Goal: Transaction & Acquisition: Purchase product/service

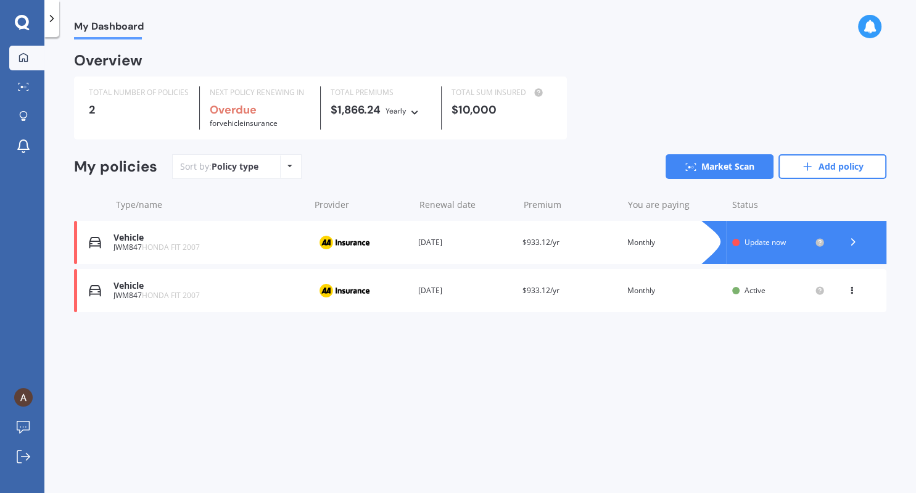
click at [849, 285] on icon at bounding box center [852, 288] width 9 height 7
click at [829, 336] on div "Delete" at bounding box center [825, 338] width 122 height 25
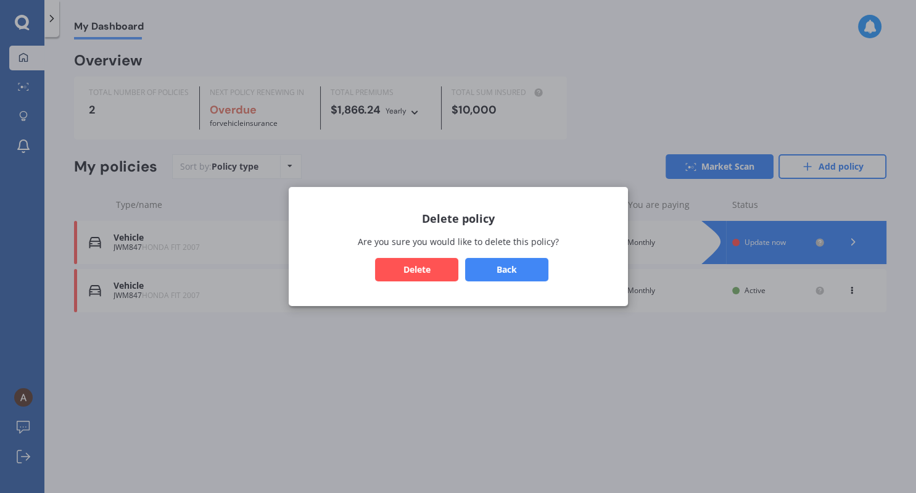
click at [430, 270] on button "Delete" at bounding box center [416, 269] width 83 height 23
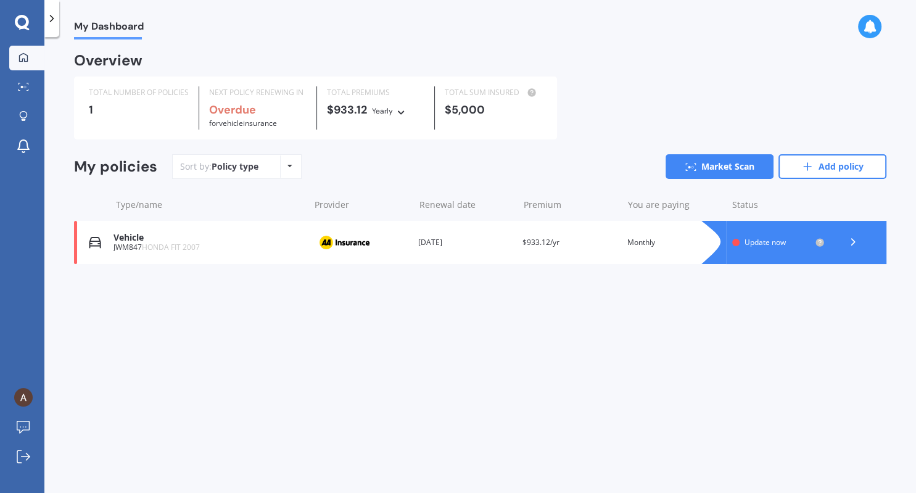
click at [855, 243] on icon at bounding box center [853, 242] width 12 height 12
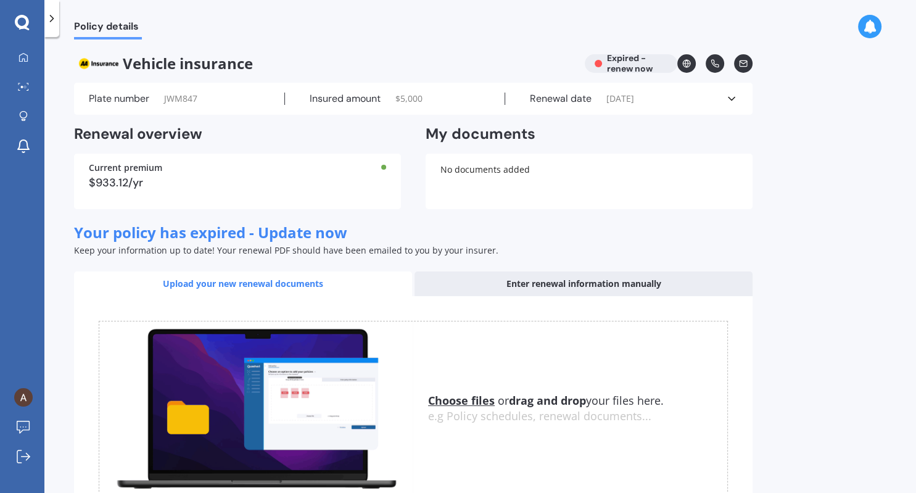
click at [738, 100] on div "Plate number JWM847 Insured amount $ 5,000 Renewal date [DATE] See more" at bounding box center [413, 99] width 679 height 32
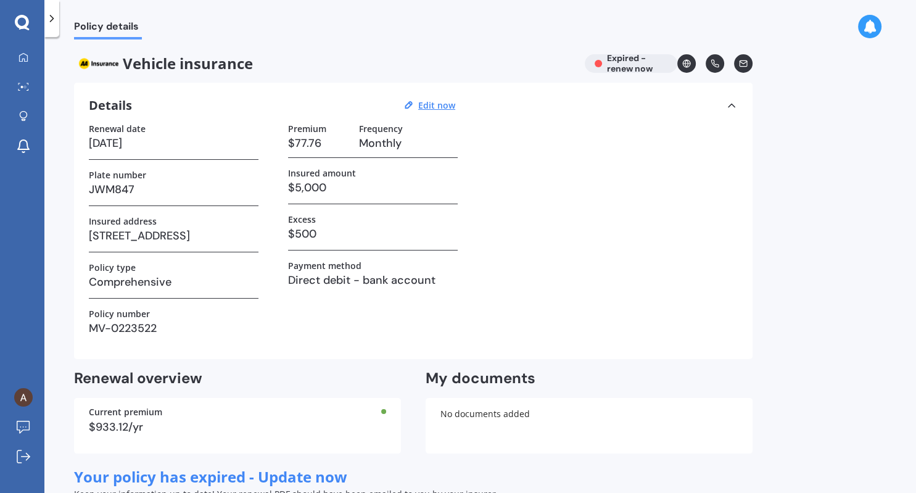
click at [52, 25] on div at bounding box center [51, 18] width 15 height 37
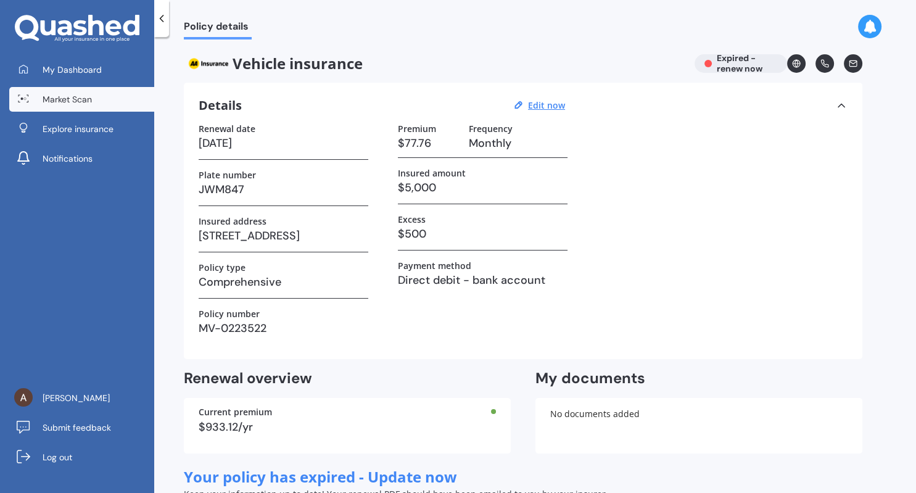
click at [73, 101] on span "Market Scan" at bounding box center [67, 99] width 49 height 12
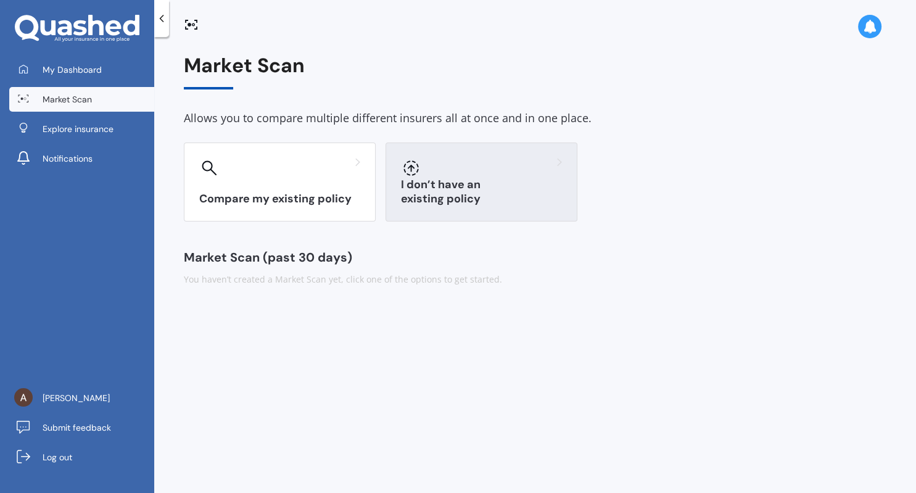
click at [454, 180] on div "I don’t have an existing policy" at bounding box center [482, 182] width 192 height 79
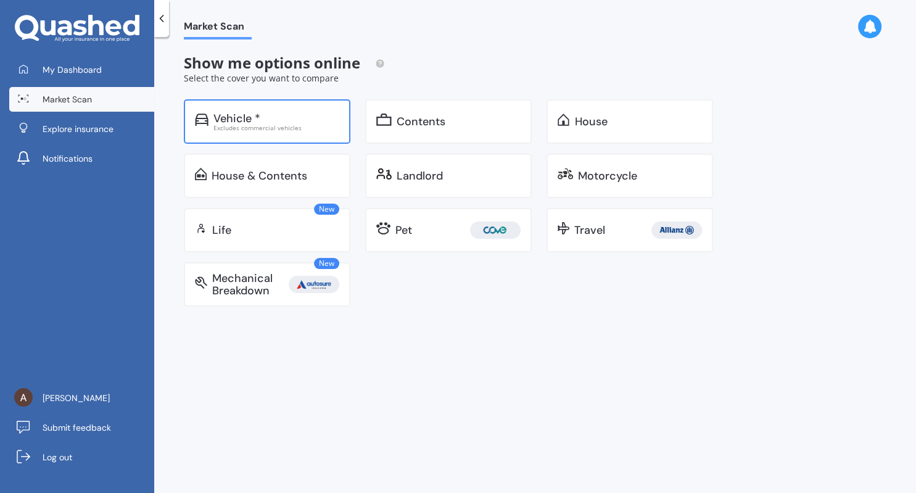
click at [257, 119] on div "Vehicle *" at bounding box center [237, 118] width 47 height 12
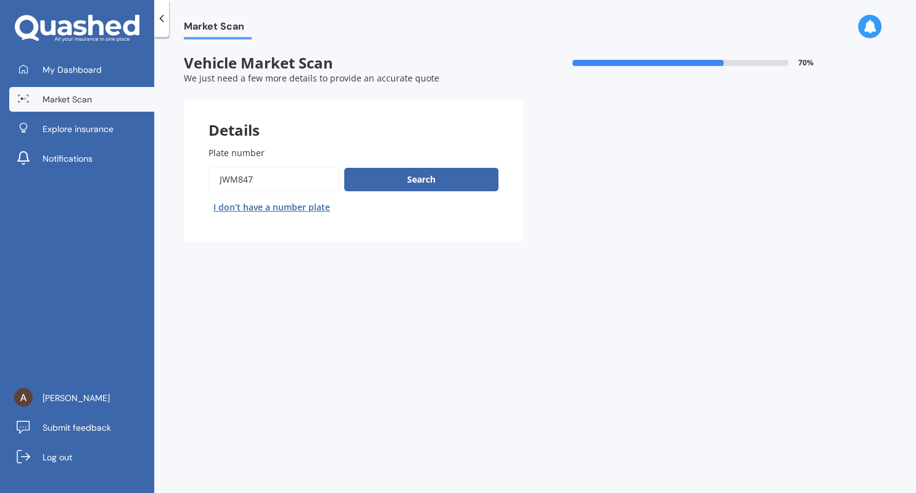
click at [300, 210] on button "I don’t have a number plate" at bounding box center [272, 207] width 127 height 20
select select "05"
select select "07"
select select "1996"
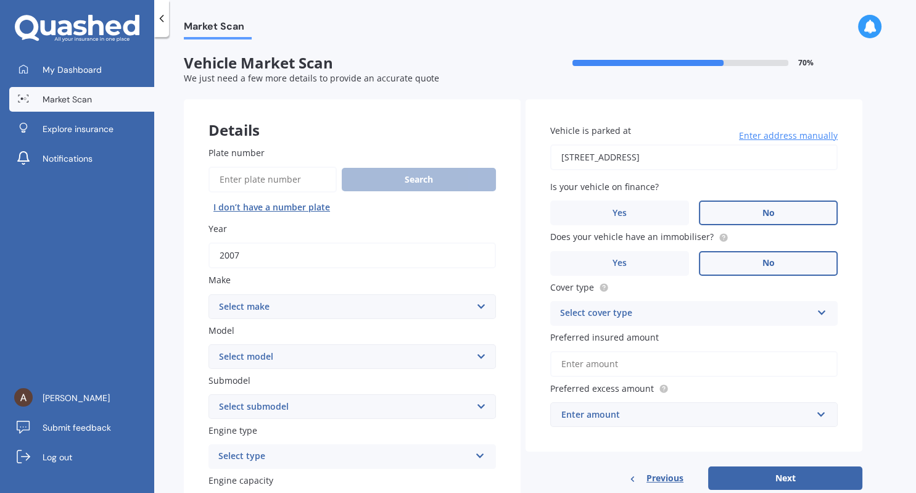
drag, startPoint x: 310, startPoint y: 246, endPoint x: 178, endPoint y: 245, distance: 132.1
click at [209, 245] on input "2007" at bounding box center [353, 256] width 288 height 26
type input "2016"
select select "TOYOTA"
click option "Toyota" at bounding box center [0, 0] width 0 height 0
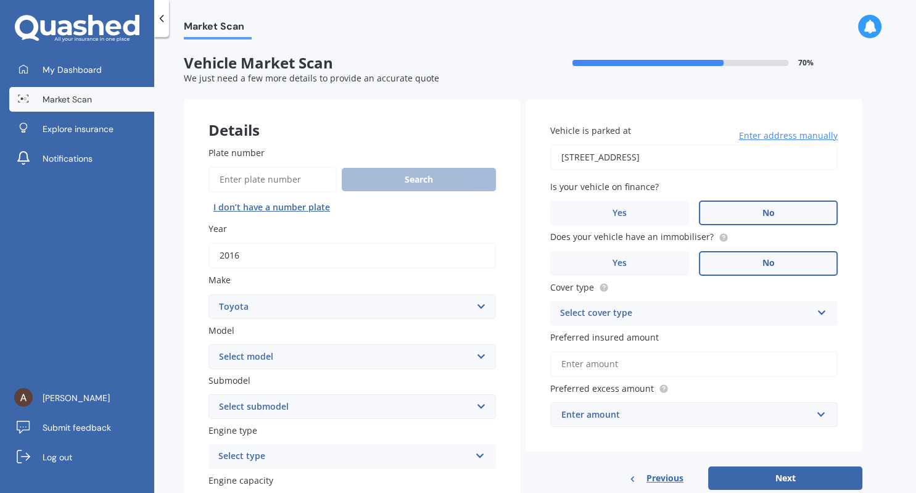
click at [209, 344] on select "Select model 4 Runner 86 [PERSON_NAME] Alphard Altezza Aqua Aristo Aurion Auris…" at bounding box center [353, 356] width 288 height 25
select select "AQUA"
click option "Aqua" at bounding box center [0, 0] width 0 height 0
click at [209, 394] on select "Select submodel Hatchback Hybrid" at bounding box center [353, 406] width 288 height 25
select select "HYBRID"
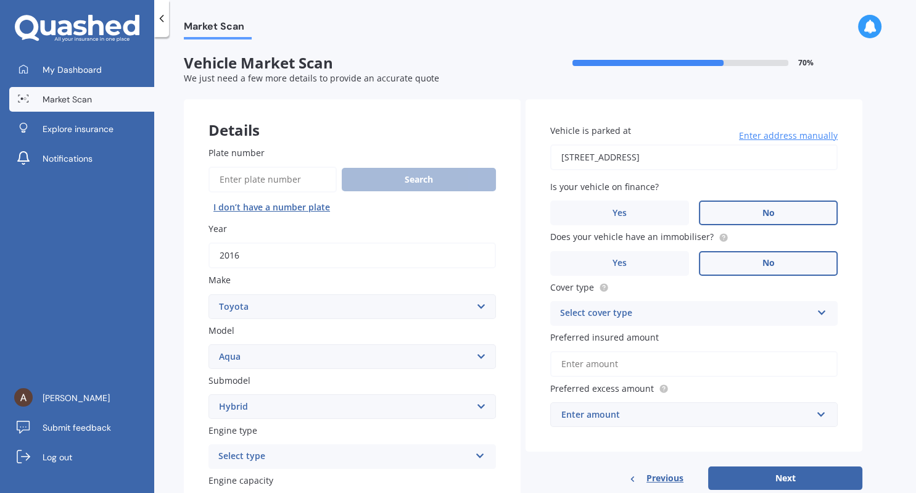
click option "Hybrid" at bounding box center [0, 0] width 0 height 0
click at [167, 387] on div "Market Scan Vehicle Market Scan 70 % We just need a few more details to provide…" at bounding box center [535, 267] width 762 height 456
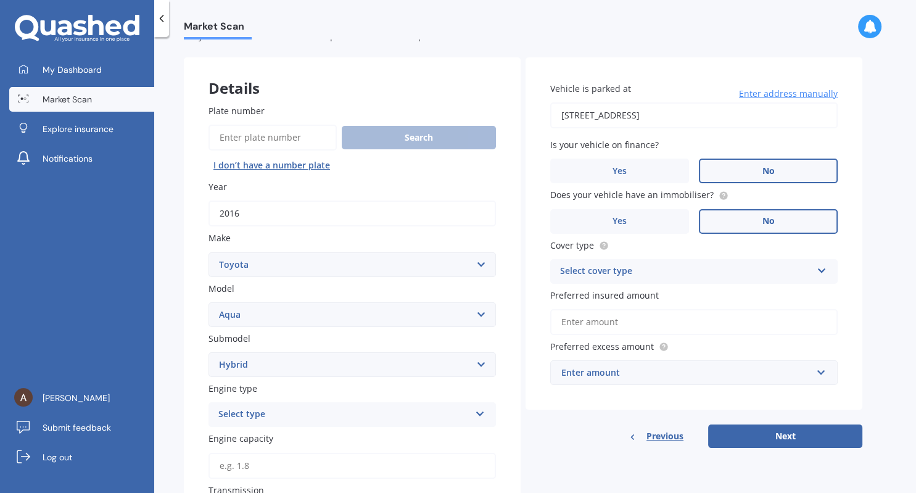
scroll to position [71, 0]
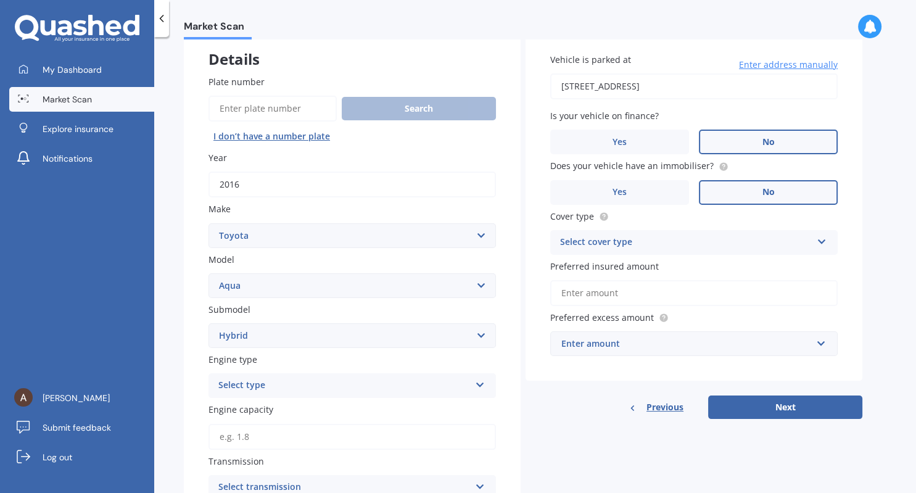
click at [297, 388] on div "Select type" at bounding box center [344, 385] width 252 height 15
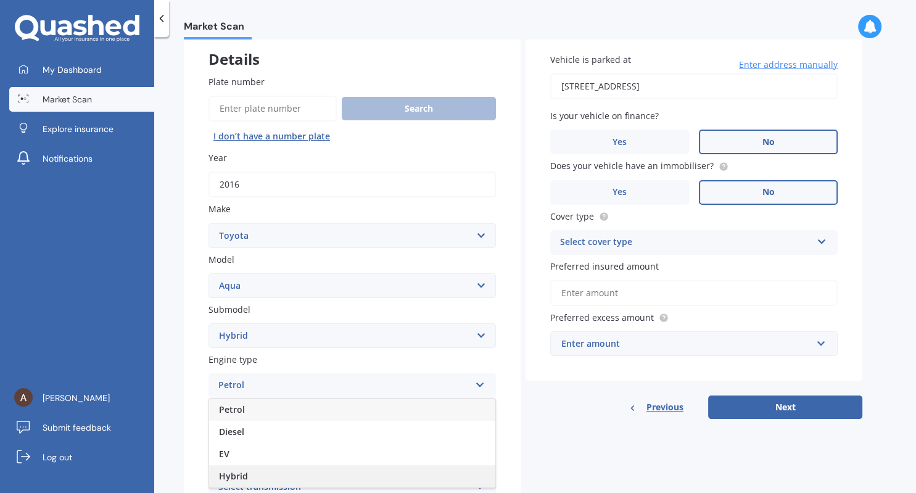
click at [259, 473] on div "Hybrid" at bounding box center [352, 476] width 286 height 22
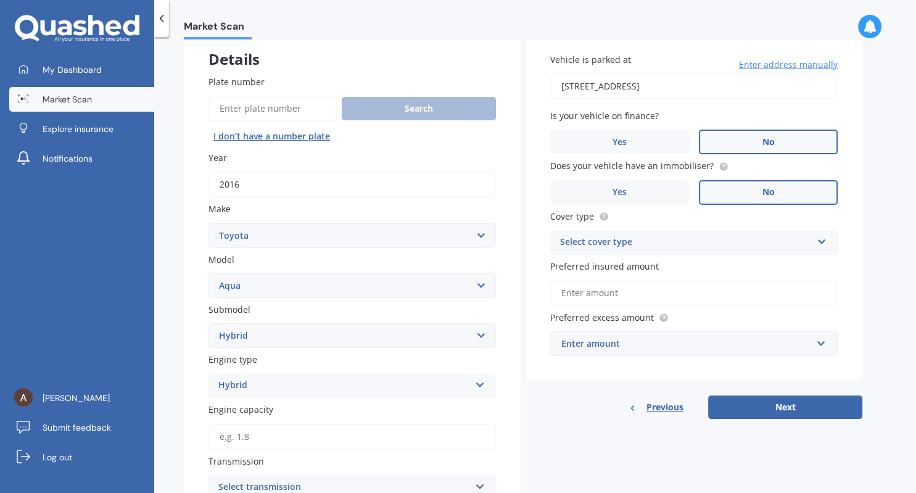
click at [197, 334] on div "Plate number Search I don’t have a number plate Year [DATE] Make Select make AC…" at bounding box center [352, 480] width 337 height 858
click at [294, 438] on input "Engine capacity" at bounding box center [353, 437] width 288 height 26
type input "1.5"
click at [186, 323] on div "Plate number Search I don’t have a number plate Year [DATE] Make Select make AC…" at bounding box center [352, 480] width 337 height 858
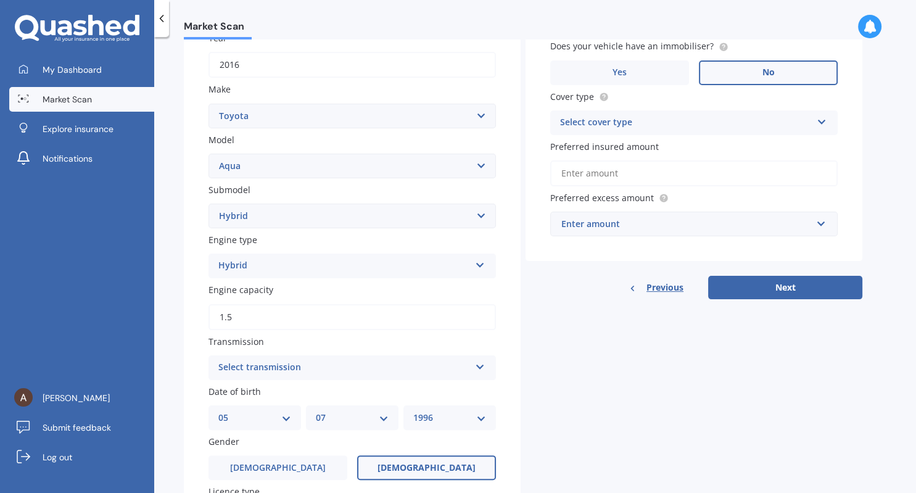
scroll to position [213, 0]
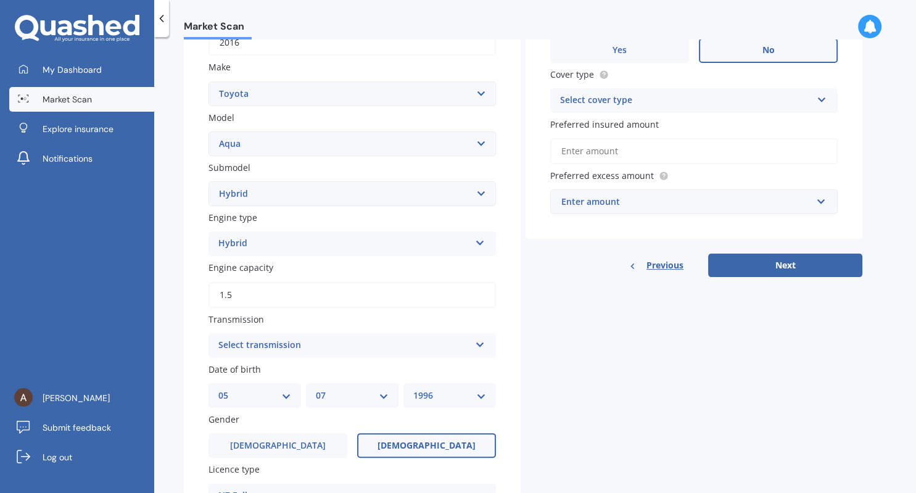
click at [260, 350] on div "Select transmission" at bounding box center [344, 345] width 252 height 15
click at [257, 370] on div "Auto" at bounding box center [352, 370] width 286 height 22
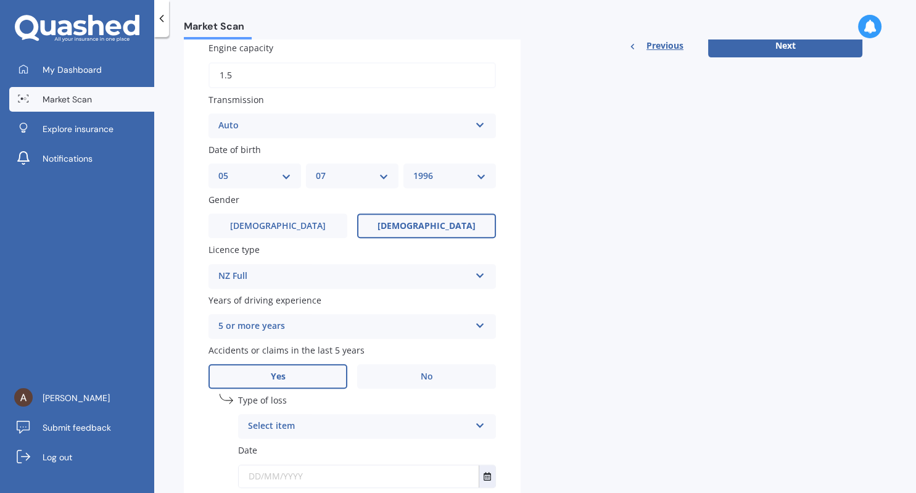
scroll to position [497, 0]
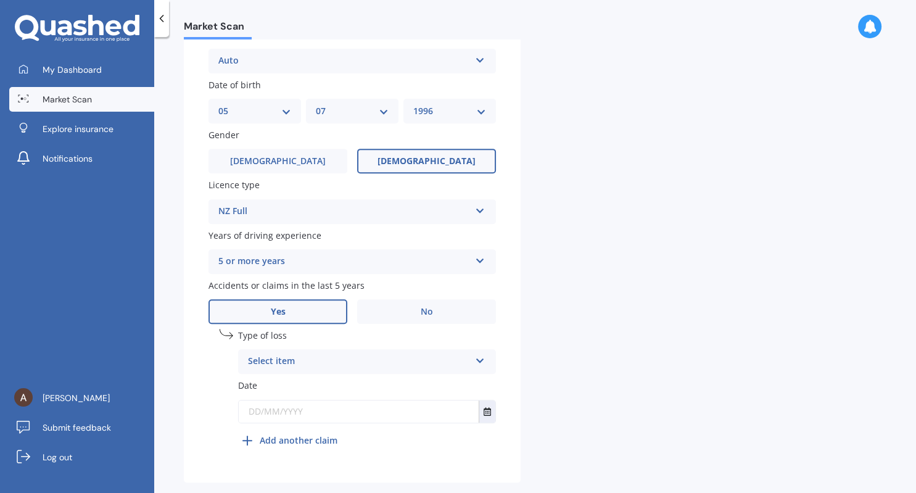
click at [318, 367] on div "Select item" at bounding box center [359, 361] width 222 height 15
click at [318, 391] on div "At fault accident" at bounding box center [367, 386] width 257 height 22
click at [312, 418] on input "text" at bounding box center [359, 412] width 240 height 22
type input "[DATE]"
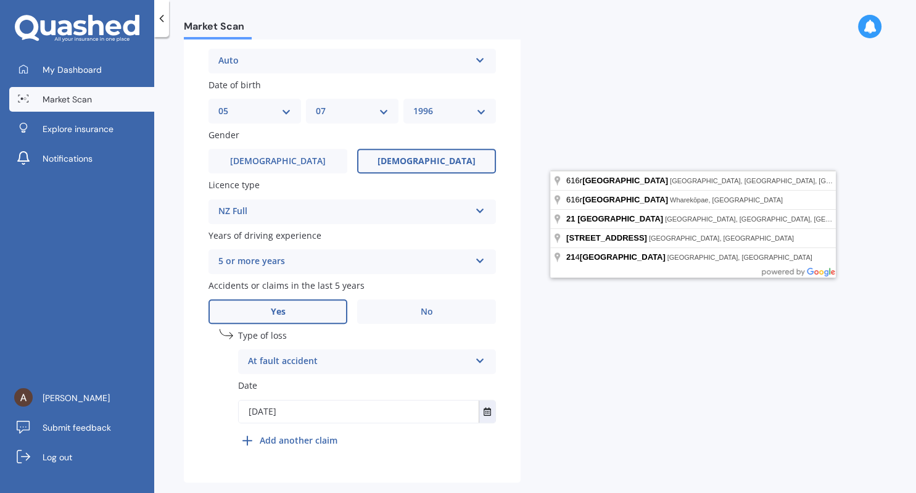
scroll to position [522, 0]
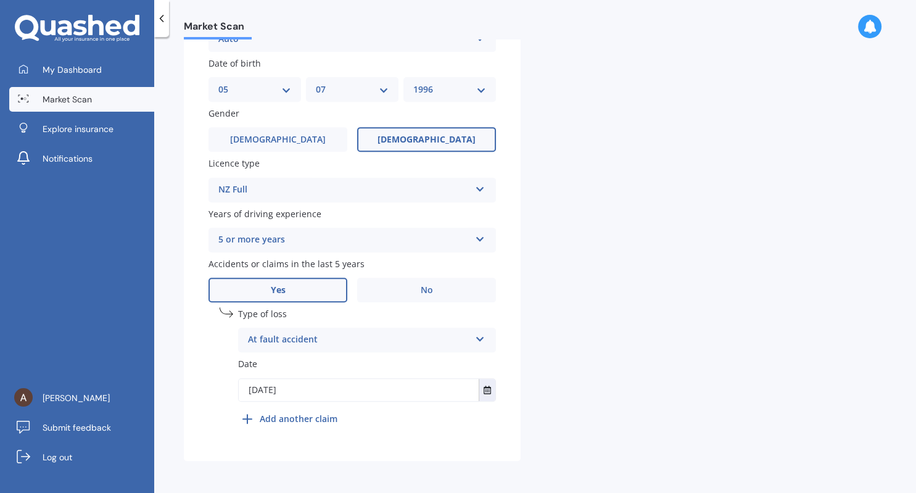
click at [283, 423] on b "Add another claim" at bounding box center [299, 418] width 78 height 13
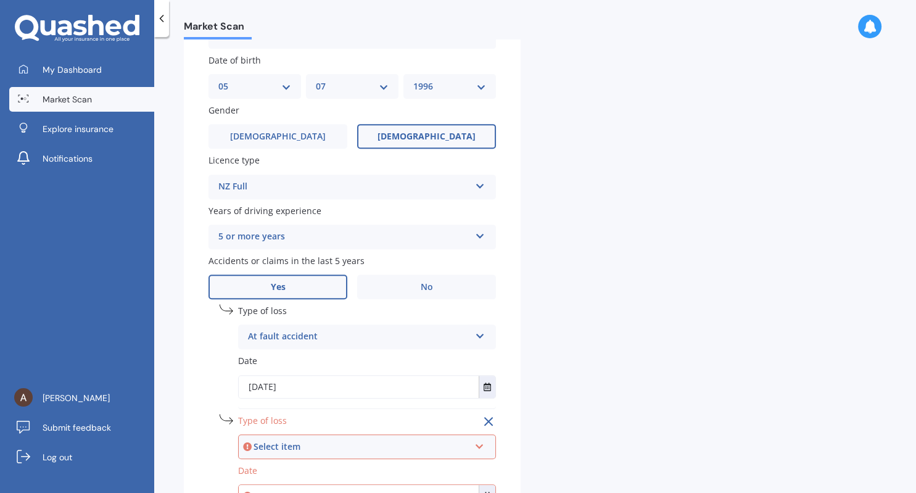
click at [302, 453] on div "Select item" at bounding box center [362, 447] width 216 height 14
click at [303, 407] on span "At fault accident" at bounding box center [284, 401] width 70 height 12
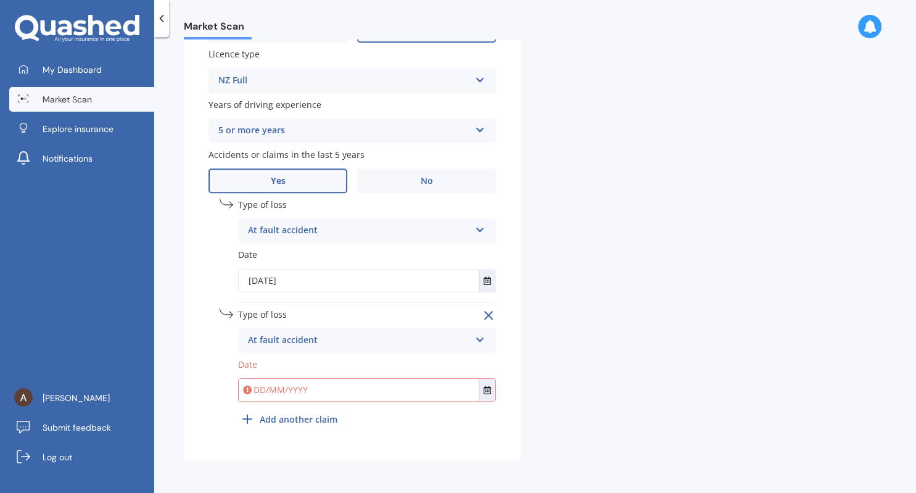
click at [299, 395] on input "text" at bounding box center [359, 390] width 240 height 22
type input "[DATE]"
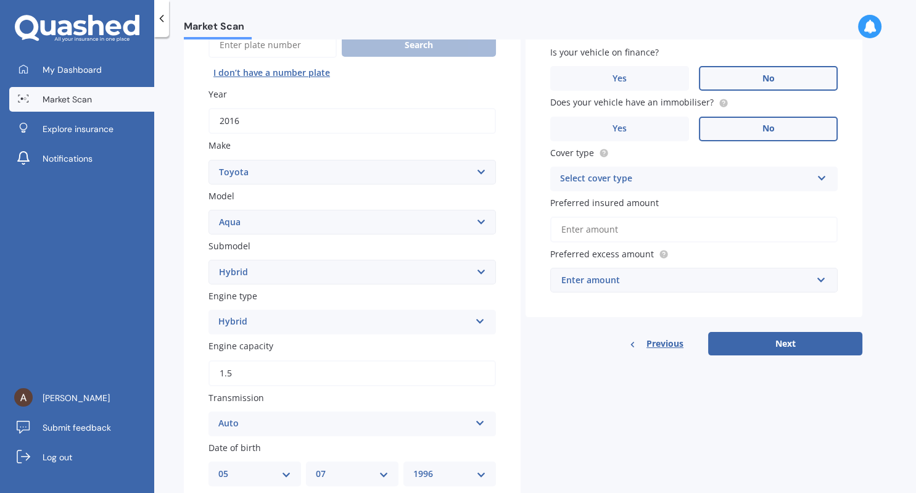
scroll to position [0, 0]
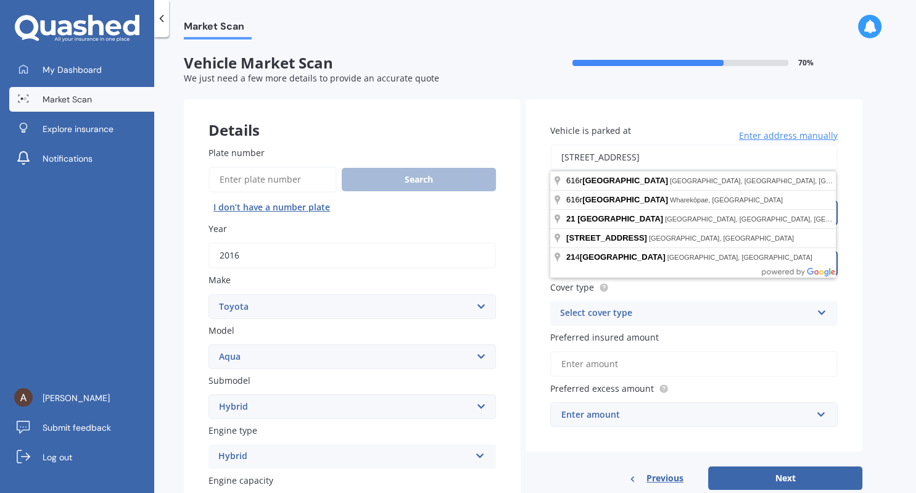
drag, startPoint x: 687, startPoint y: 164, endPoint x: 495, endPoint y: 162, distance: 191.9
click at [550, 162] on input "[STREET_ADDRESS]" at bounding box center [694, 157] width 288 height 26
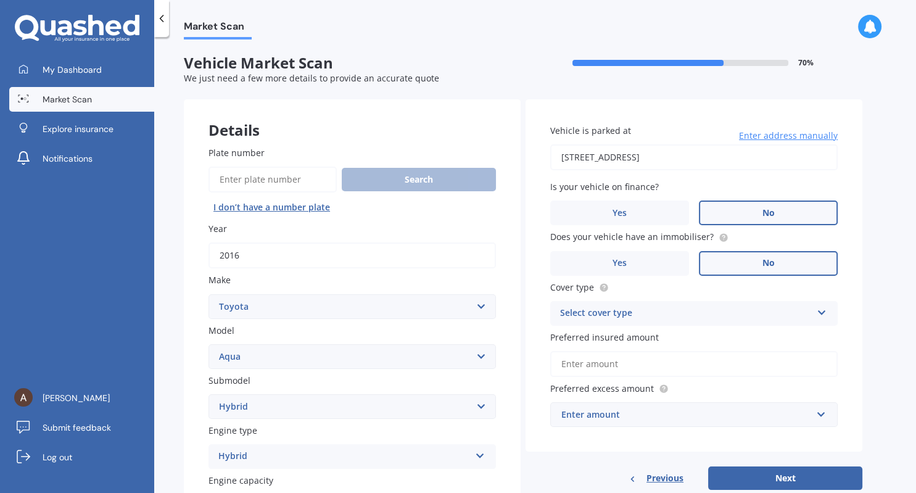
type input "[STREET_ADDRESS]"
click at [632, 209] on label "Yes" at bounding box center [619, 213] width 139 height 25
click at [0, 0] on input "Yes" at bounding box center [0, 0] width 0 height 0
click at [638, 320] on div "Select cover type" at bounding box center [686, 313] width 252 height 15
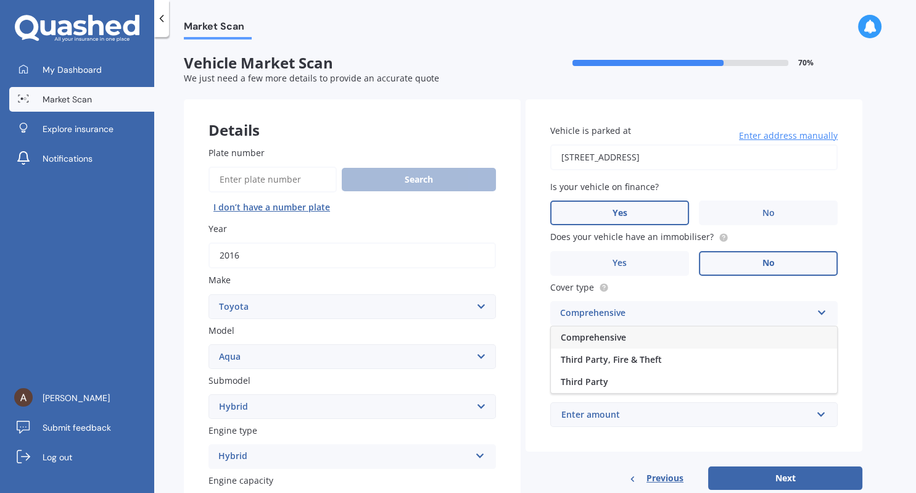
click at [638, 339] on div "Comprehensive" at bounding box center [694, 337] width 286 height 22
click at [638, 367] on input "Preferred insured amount" at bounding box center [694, 364] width 288 height 26
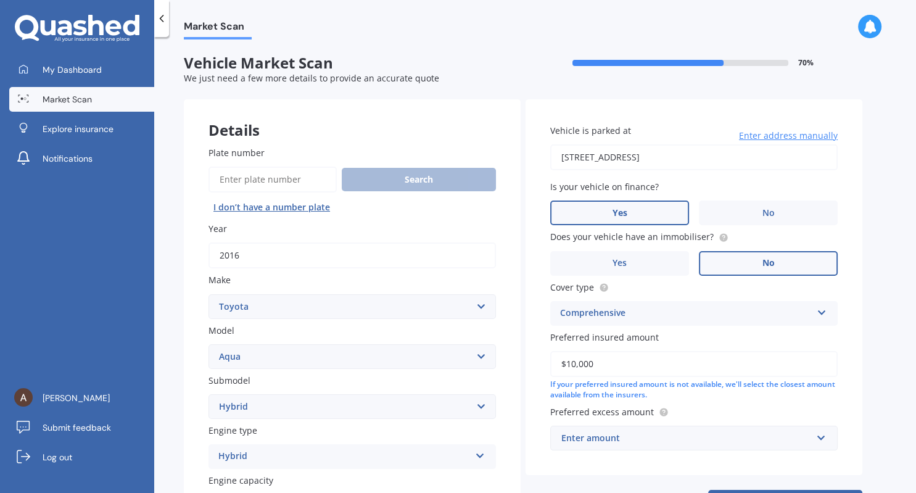
type input "$10,000"
click at [681, 444] on div "Enter amount" at bounding box center [687, 438] width 251 height 14
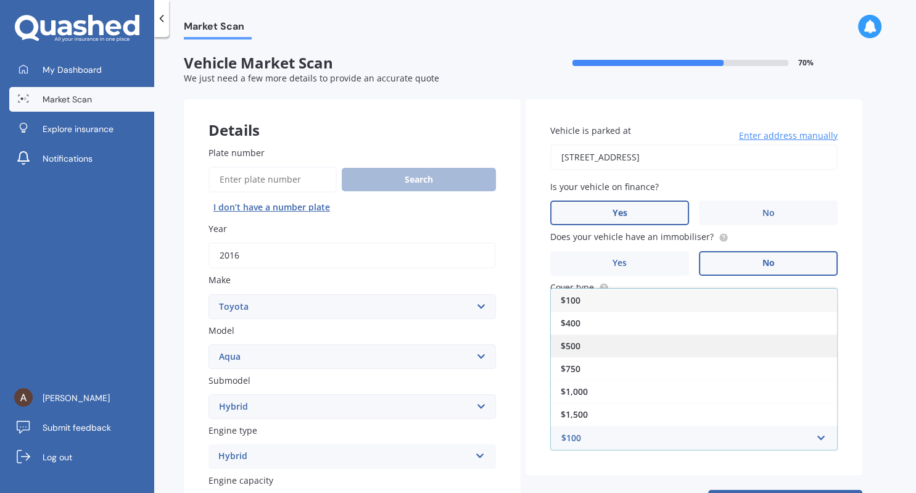
click at [621, 348] on div "$500" at bounding box center [694, 345] width 286 height 23
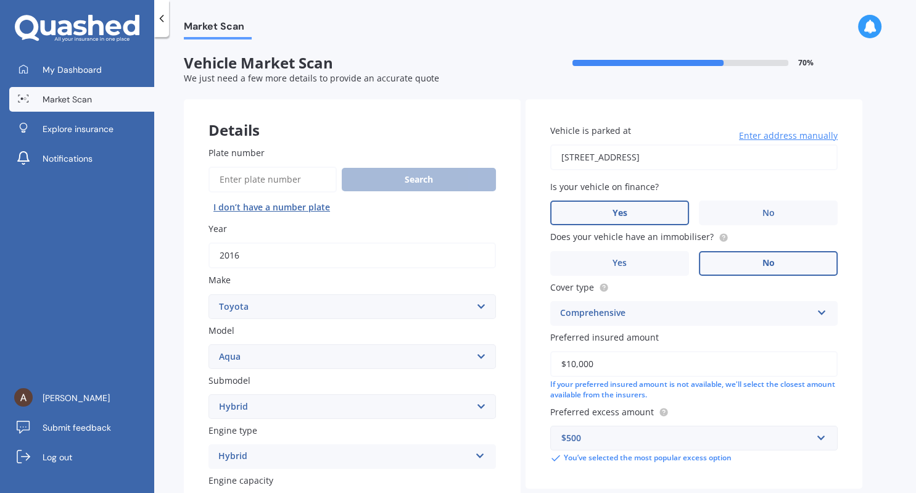
click at [870, 380] on div "Market Scan Vehicle Market Scan 70 % We just need a few more details to provide…" at bounding box center [535, 267] width 762 height 456
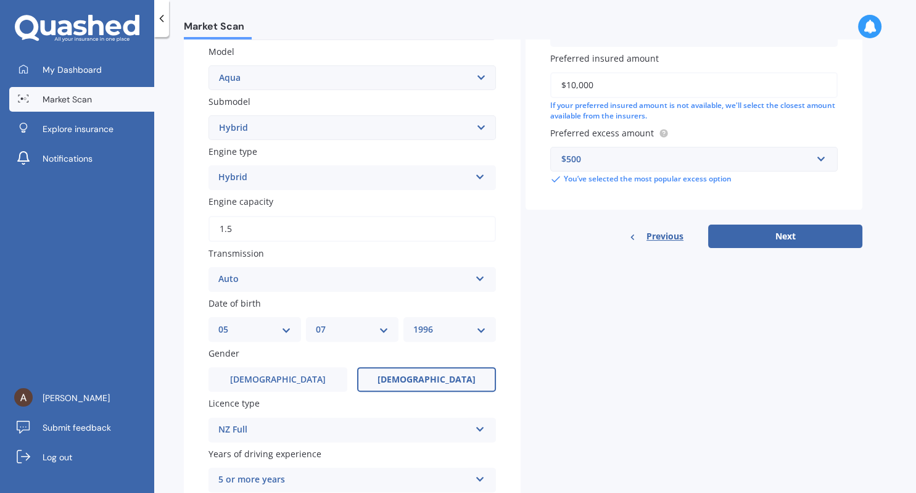
scroll to position [284, 0]
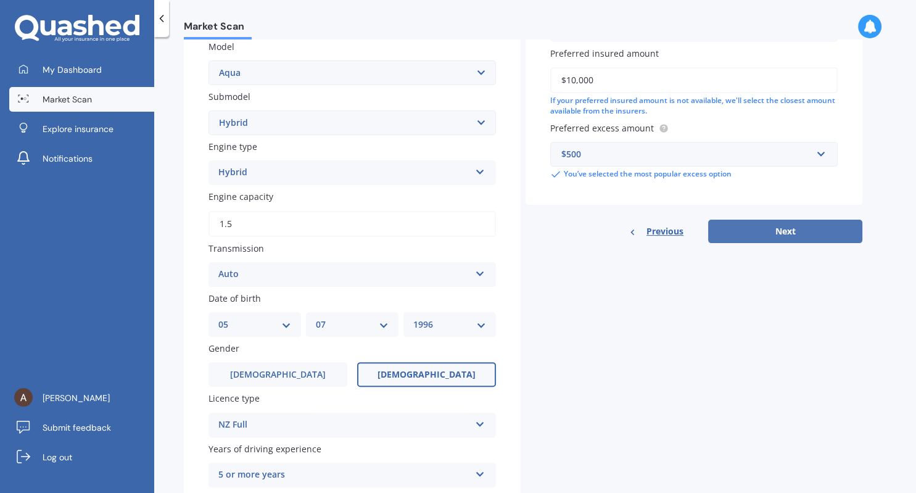
click at [749, 230] on button "Next" at bounding box center [785, 231] width 154 height 23
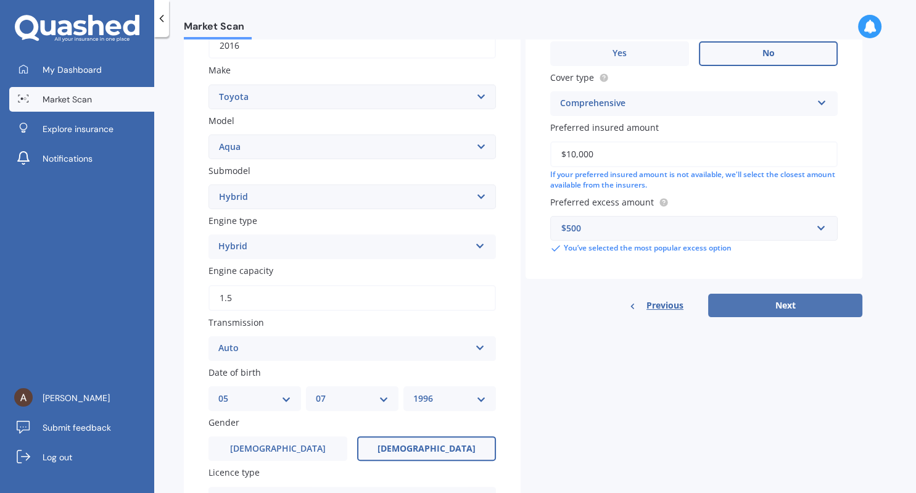
select select "05"
select select "07"
select select "1996"
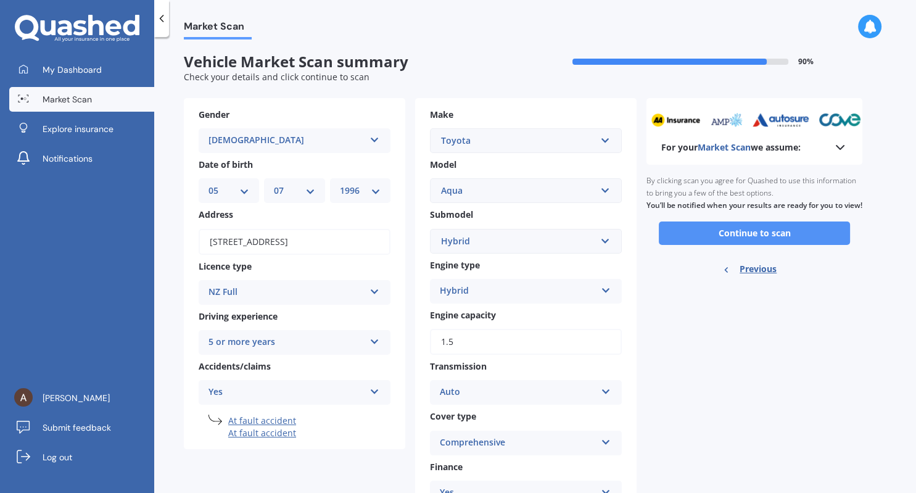
scroll to position [0, 0]
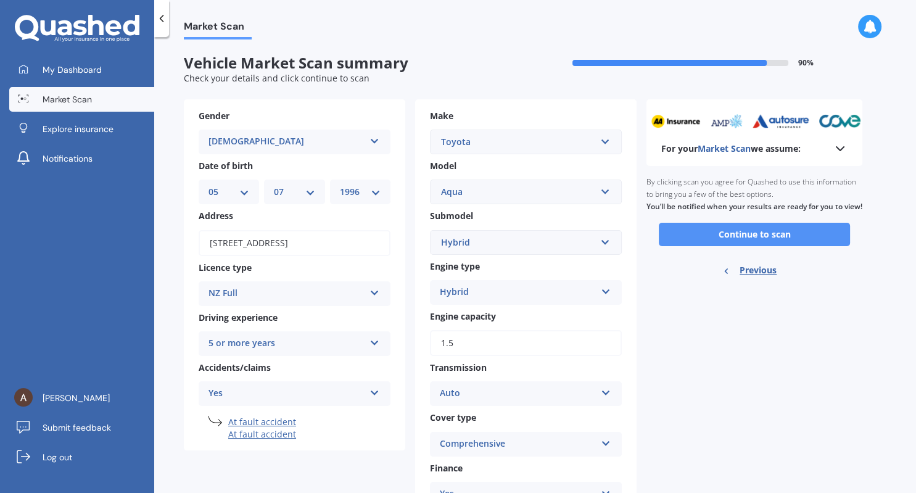
click at [722, 246] on button "Continue to scan" at bounding box center [754, 234] width 191 height 23
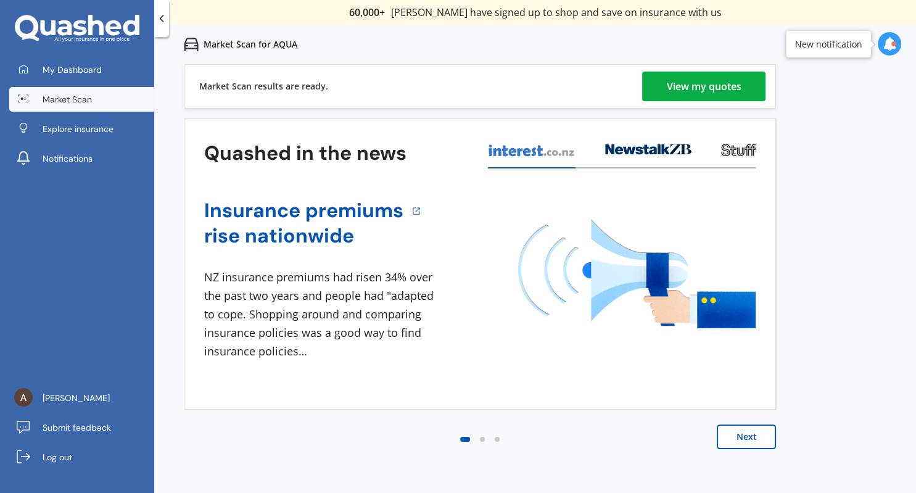
click at [684, 81] on div "View my quotes" at bounding box center [704, 87] width 75 height 30
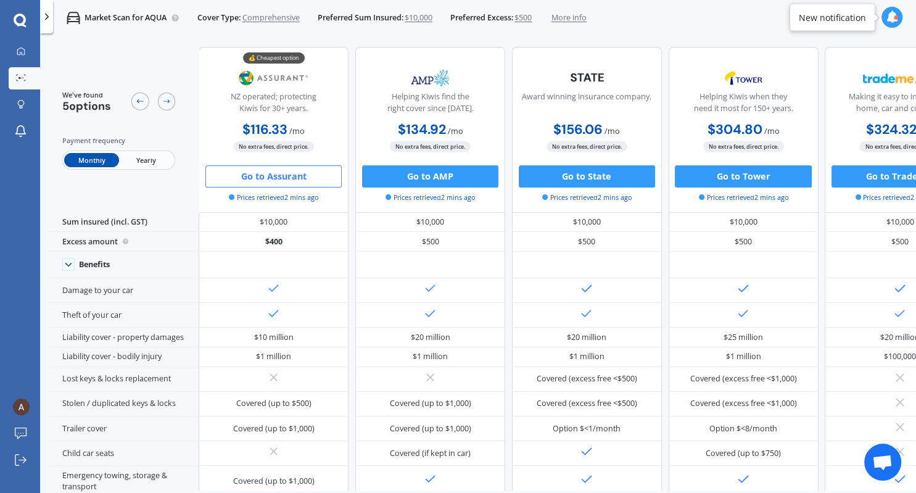
click at [268, 174] on button "Go to Assurant" at bounding box center [274, 176] width 136 height 22
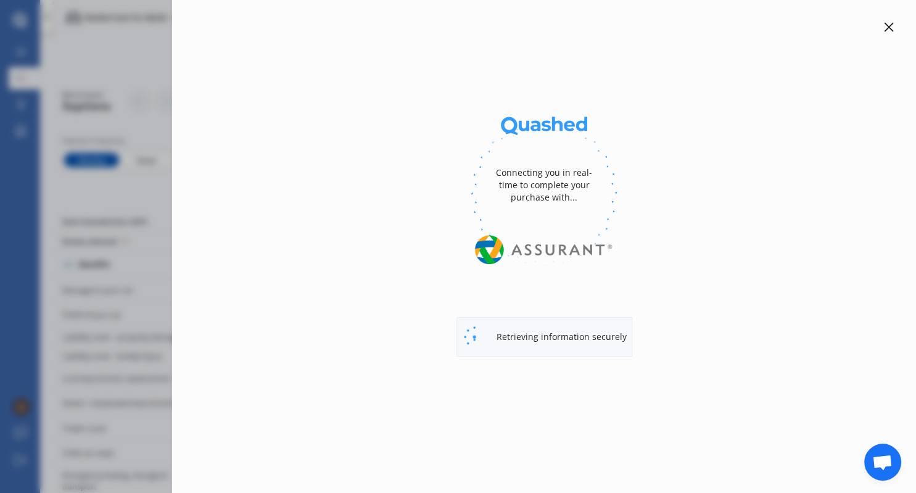
select select "Monthly"
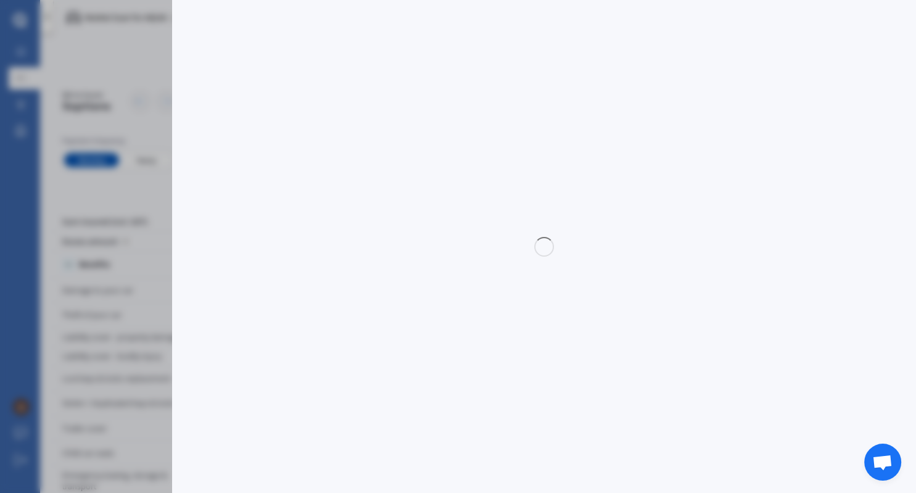
select select "full"
select select "0"
select select "Taranaki"
select select "TOYOTA"
select select "AQUA"
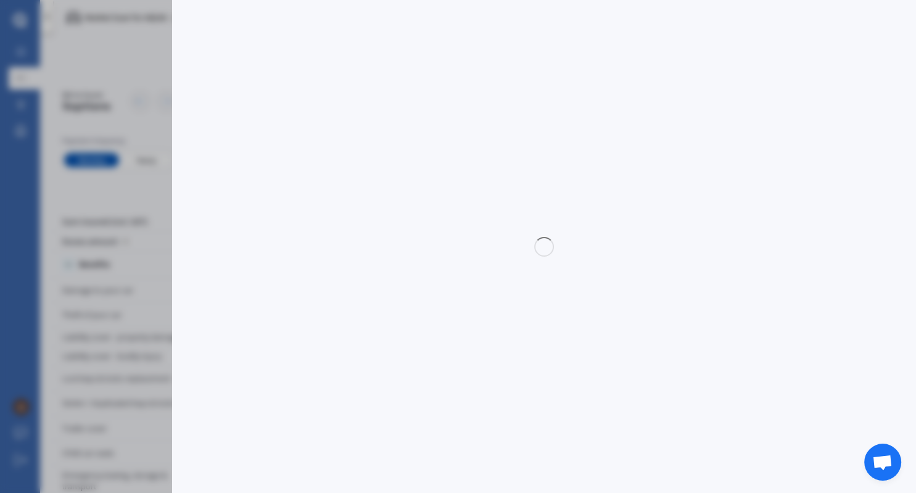
select select "HYBRID"
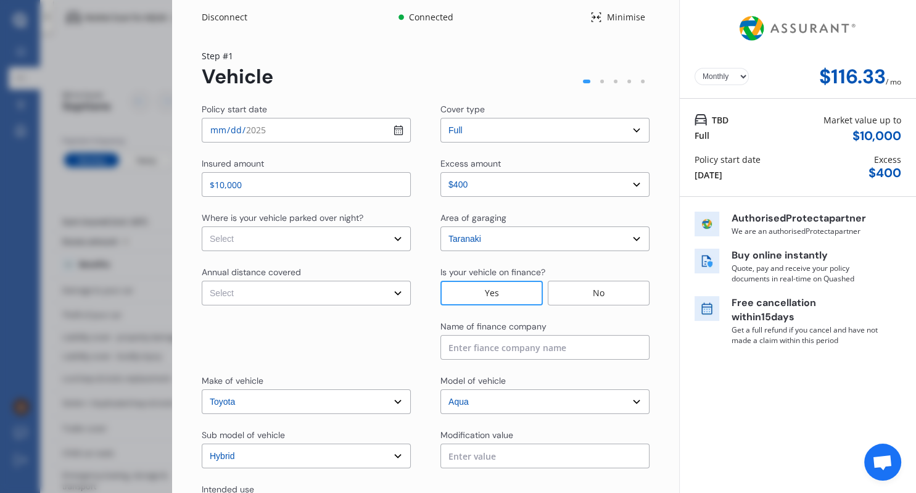
click at [202, 226] on select "Select In a garage On own property On street or road" at bounding box center [306, 238] width 209 height 25
select select "On own property"
click option "On own property" at bounding box center [0, 0] width 0 height 0
click at [202, 281] on select "Select Low (less than 15,000km per year) Average (15,000-30,000km per year) Hig…" at bounding box center [306, 293] width 209 height 25
select select "20000"
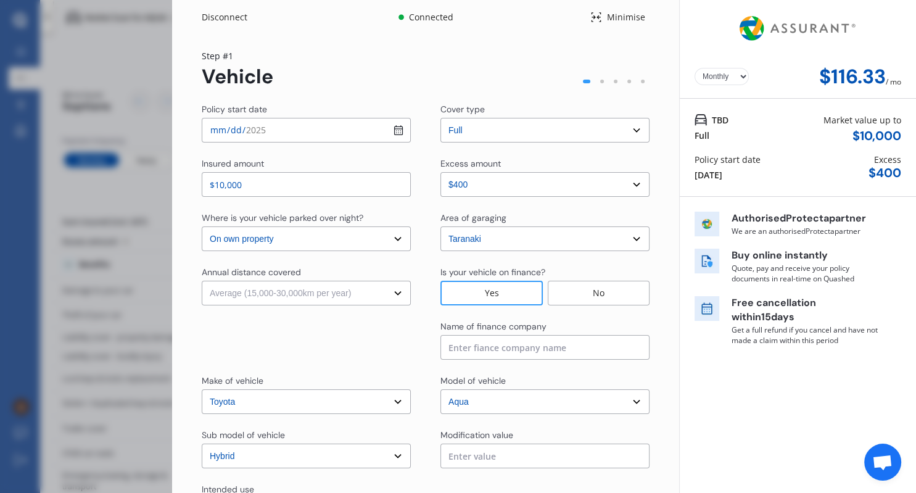
click option "Average (15,000-30,000km per year)" at bounding box center [0, 0] width 0 height 0
click at [500, 355] on input at bounding box center [545, 347] width 209 height 25
type input "Turners"
click at [441, 389] on select "Select model 4 Runner 86 [PERSON_NAME] Alphard Altezza Aqua Aristo Aurion Auris…" at bounding box center [545, 401] width 209 height 25
click at [359, 351] on div at bounding box center [306, 339] width 209 height 39
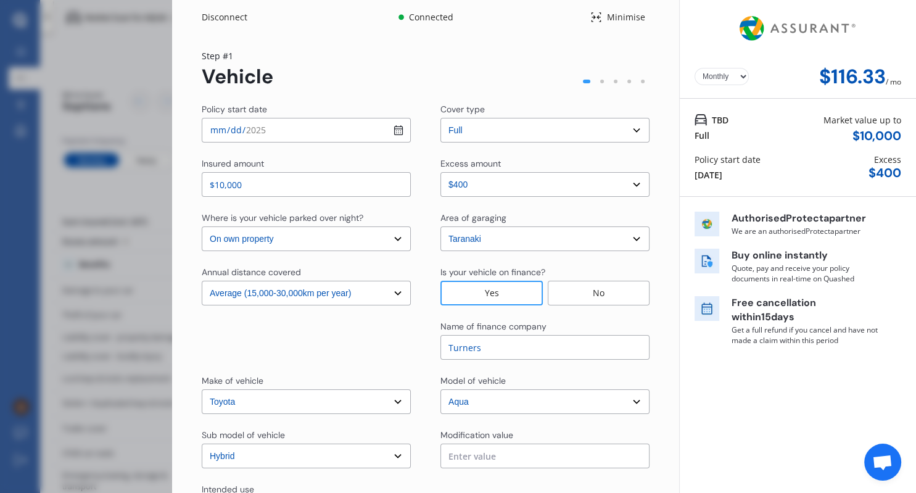
click at [504, 346] on input "Turners" at bounding box center [545, 347] width 209 height 25
drag, startPoint x: 504, startPoint y: 346, endPoint x: 386, endPoint y: 359, distance: 118.0
click at [441, 359] on input "Turners" at bounding box center [545, 347] width 209 height 25
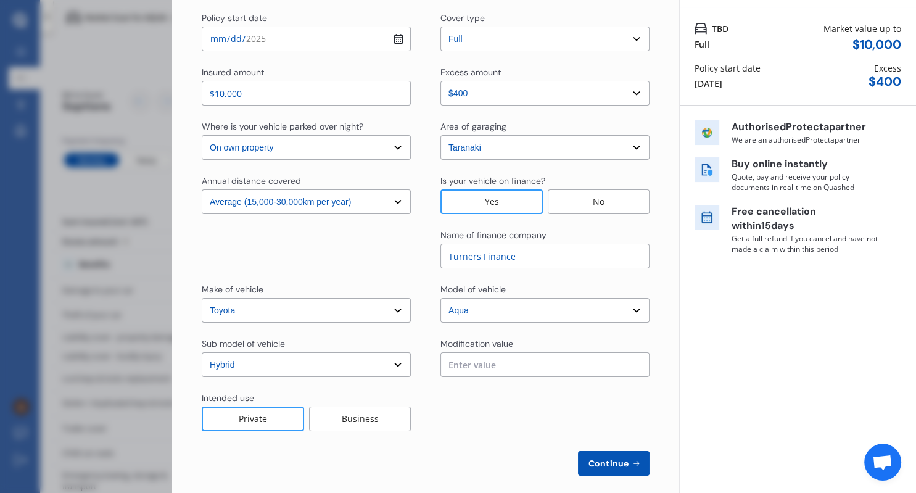
scroll to position [104, 0]
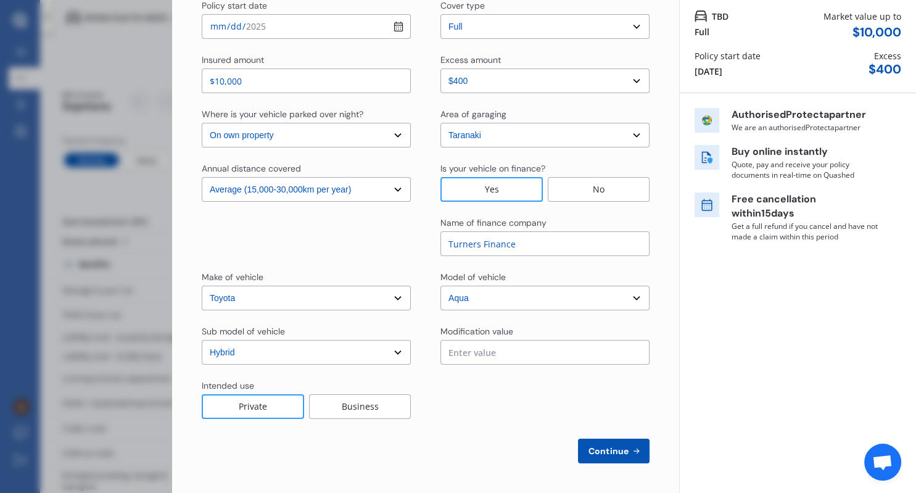
type input "Turners Finance"
click at [607, 441] on button "Continue" at bounding box center [614, 451] width 72 height 25
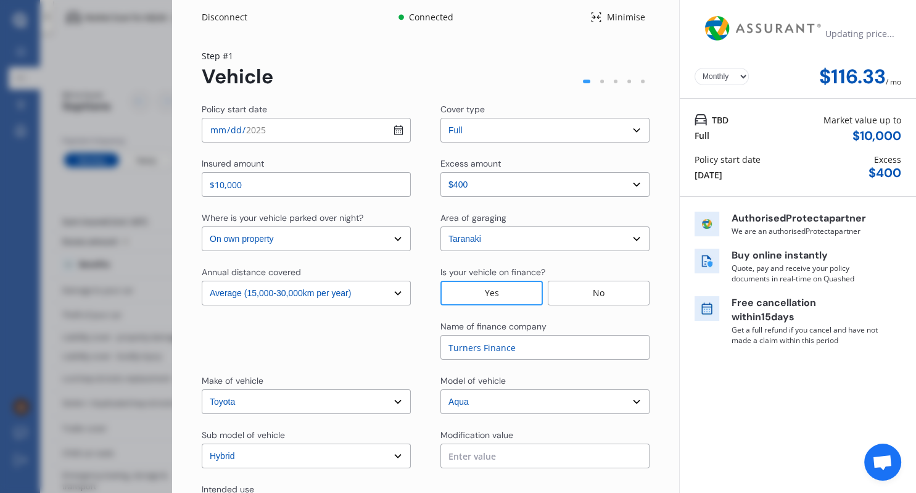
select select "Miss"
select select "05"
select select "07"
select select "1996"
select select "full"
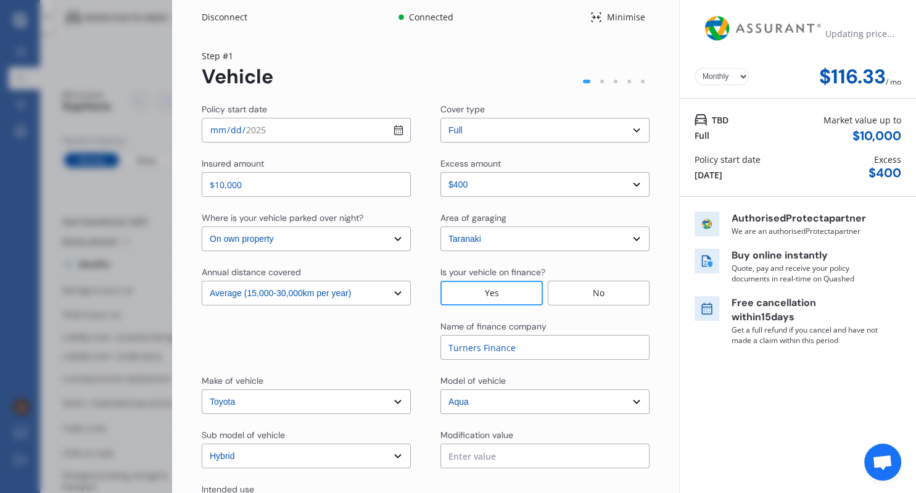
select select "more than 4 years"
select select "[GEOGRAPHIC_DATA]"
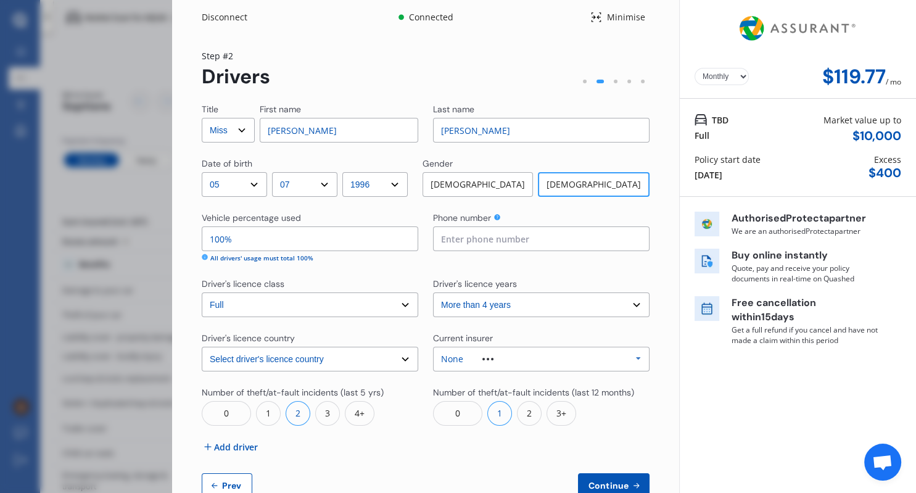
click at [695, 68] on select "Yearly Monthly" at bounding box center [722, 76] width 54 height 17
select select "Yearly"
click option "Yearly" at bounding box center [0, 0] width 0 height 0
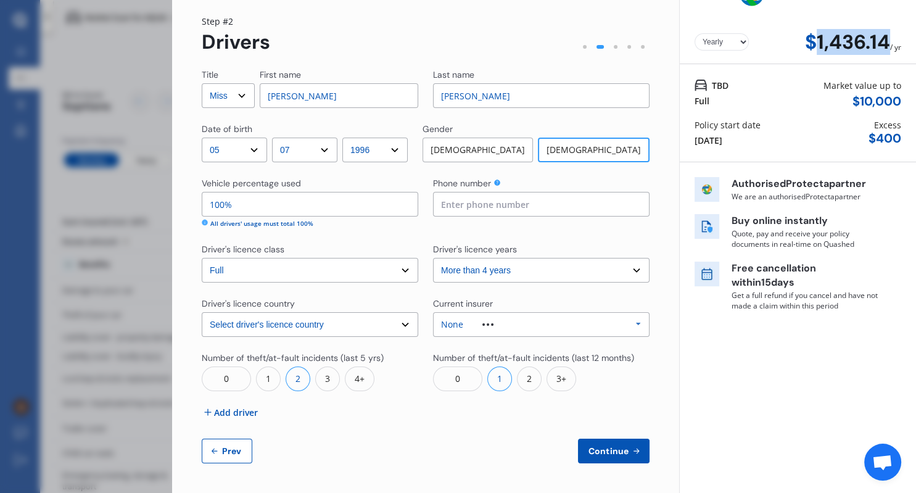
drag, startPoint x: 889, startPoint y: 39, endPoint x: 818, endPoint y: 39, distance: 70.4
click at [818, 39] on div "$1,436.14" at bounding box center [847, 42] width 85 height 23
copy div "1,436.14"
